Goal: Check status: Check status

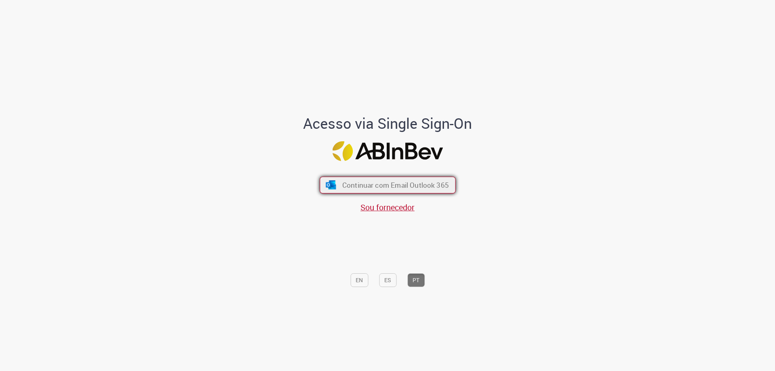
click at [342, 180] on span "Continuar com Email Outlook 365" at bounding box center [395, 184] width 107 height 9
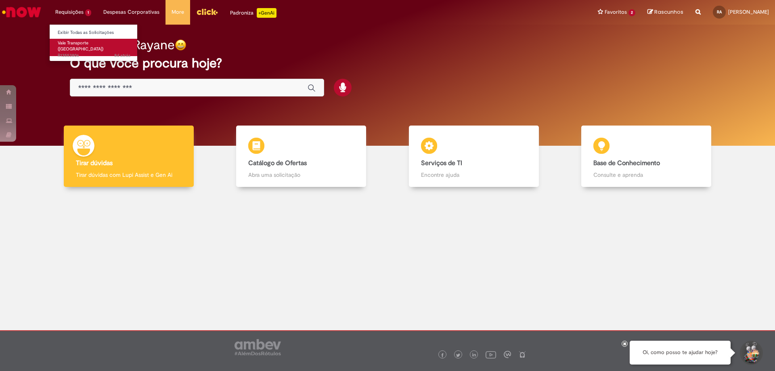
click at [79, 46] on link "Vale Transporte (VT) 8d atrás 8 dias atrás R13553806" at bounding box center [94, 47] width 89 height 17
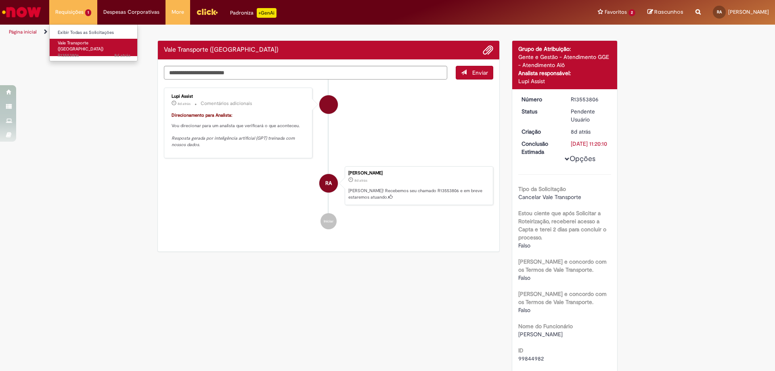
click at [70, 45] on span "Vale Transporte ([GEOGRAPHIC_DATA])" at bounding box center [81, 46] width 46 height 13
click at [409, 239] on div "Enviar Lupi Assist 8d atrás 8 dias atrás Comentários adicionais Direcionamento …" at bounding box center [328, 156] width 341 height 192
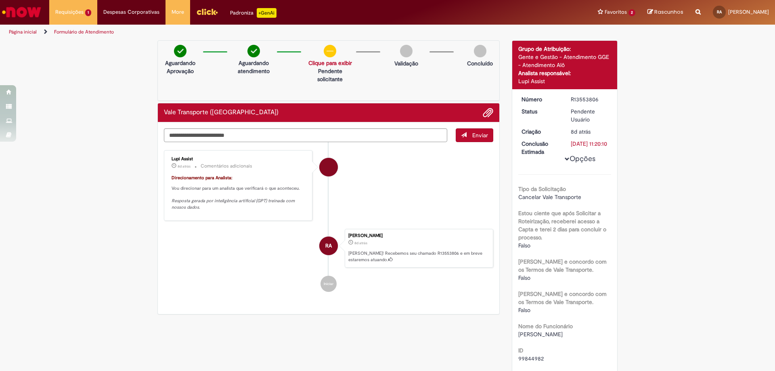
click at [331, 63] on link "Clique para exibir" at bounding box center [330, 62] width 44 height 7
click at [326, 77] on p "Solicitação aprovada" at bounding box center [327, 79] width 50 height 8
click at [324, 75] on p "Solicitação aprovada" at bounding box center [327, 79] width 50 height 8
click at [323, 98] on div "Aguardando Aprovação Aguardando atendimento Solicitação aprovada Clique para ex…" at bounding box center [328, 70] width 342 height 61
click at [329, 61] on link "Clique para exibir" at bounding box center [330, 62] width 44 height 7
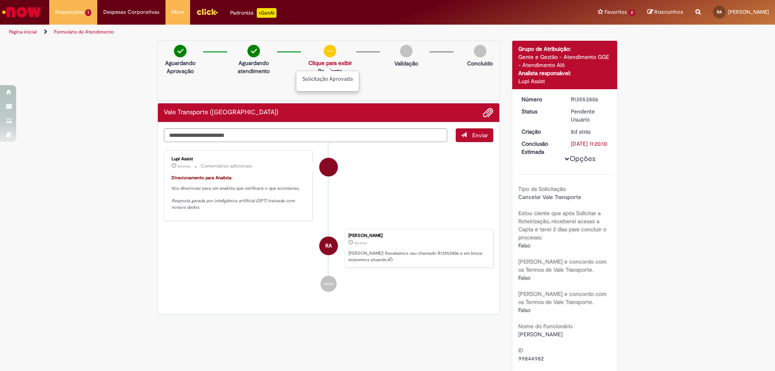
click at [389, 96] on div "Aguardando Aprovação Aguardando atendimento Solicitação aprovada Clique para ex…" at bounding box center [328, 70] width 342 height 61
click at [327, 284] on div "RA" at bounding box center [328, 317] width 20 height 165
click at [604, 13] on li "Favoritos 2 Exibir todos os Favoritos Compras rápidas (Speed Buy) Cadastro de M…" at bounding box center [617, 12] width 50 height 24
click at [652, 6] on div "Rascunhos Sua Lista de rascunhos está vazia Após adicionar itens à Lista de ras…" at bounding box center [665, 12] width 48 height 25
click at [654, 9] on span "Rascunhos" at bounding box center [668, 12] width 29 height 8
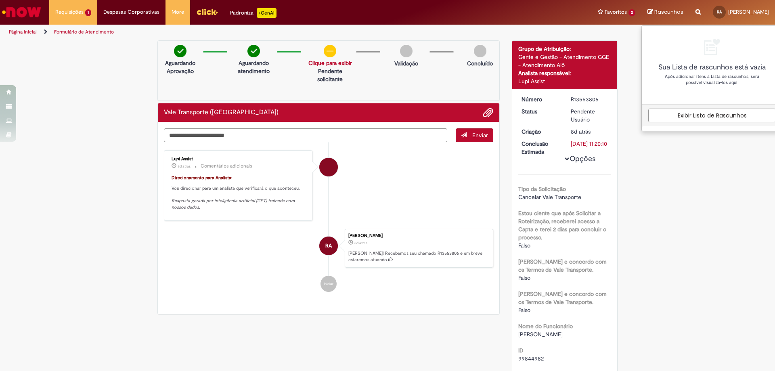
click at [658, 189] on div "Verificar Código de Barras Aguardando Aprovação Aguardando atendimento Solicita…" at bounding box center [387, 279] width 775 height 478
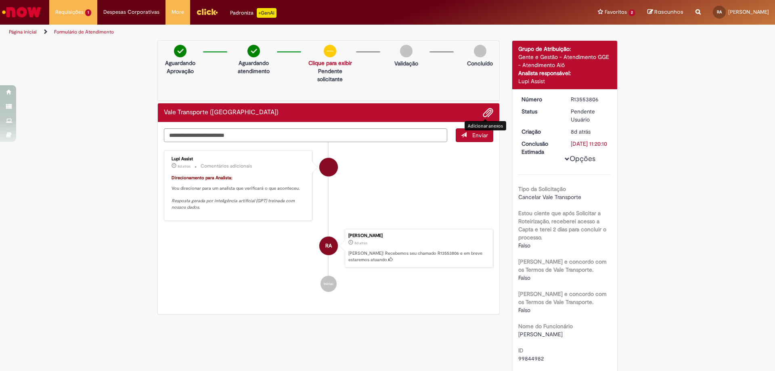
click at [488, 114] on span "Adicionar anexos" at bounding box center [488, 113] width 10 height 10
click at [194, 114] on h2 "Vale Transporte ([GEOGRAPHIC_DATA])" at bounding box center [221, 112] width 115 height 7
click at [336, 65] on link "Clique para exibir" at bounding box center [330, 62] width 44 height 7
click at [420, 82] on div "Aguardando Aprovação Aguardando atendimento Solicitação aprovada Clique para ex…" at bounding box center [328, 70] width 342 height 61
click at [341, 62] on link "Clique para exibir" at bounding box center [330, 62] width 44 height 7
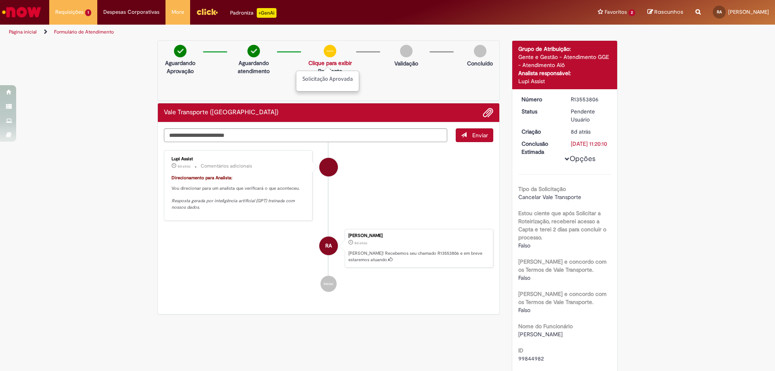
click at [105, 42] on div "Verificar Código de Barras Aguardando Aprovação Aguardando atendimento Solicita…" at bounding box center [387, 279] width 775 height 478
